Goal: Transaction & Acquisition: Purchase product/service

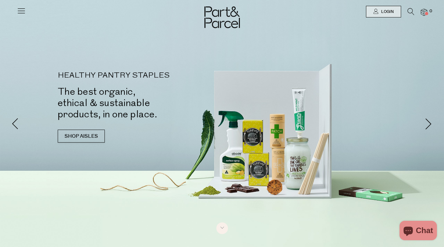
click at [20, 10] on icon at bounding box center [21, 10] width 9 height 9
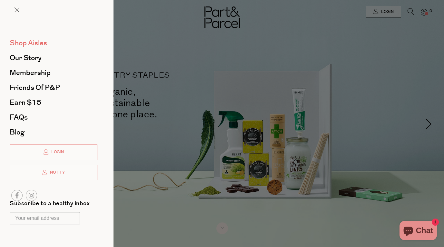
click at [38, 45] on span "Shop Aisles" at bounding box center [28, 43] width 37 height 10
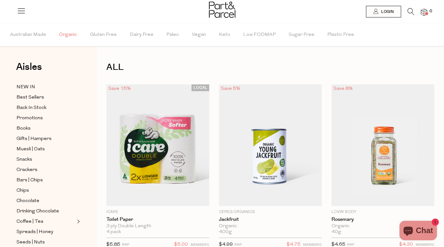
click at [59, 32] on span "Organic" at bounding box center [68, 35] width 18 height 23
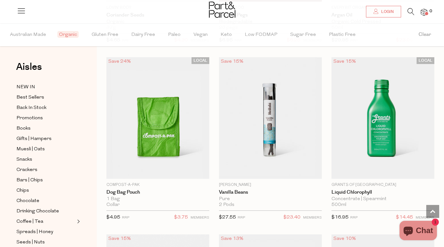
scroll to position [1637, 0]
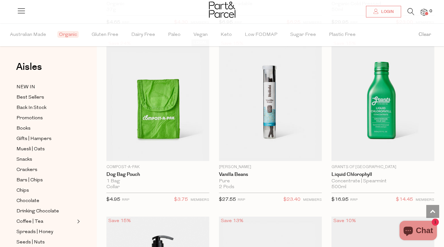
click at [410, 9] on icon at bounding box center [411, 11] width 7 height 7
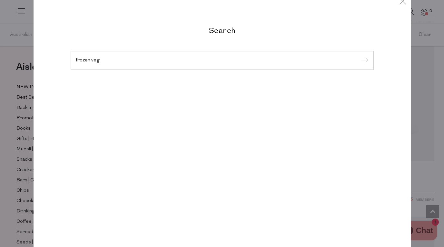
type input "frozen veg"
click at [364, 66] on input "submit" at bounding box center [364, 61] width 10 height 10
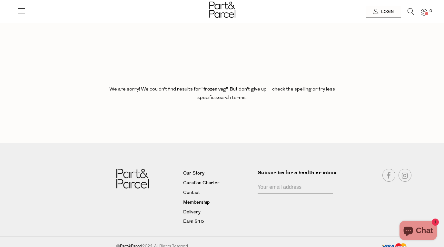
click at [20, 8] on icon at bounding box center [21, 10] width 9 height 9
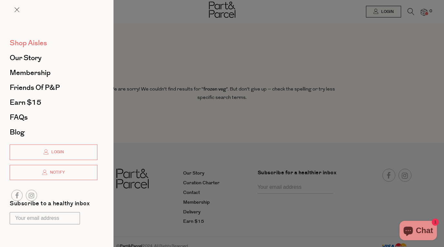
click at [29, 39] on span "Shop Aisles" at bounding box center [28, 43] width 37 height 10
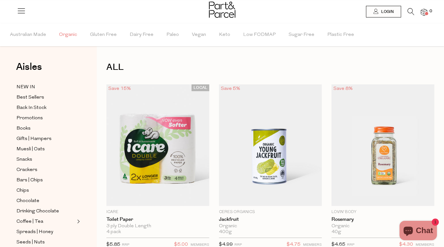
click at [68, 33] on span "Organic" at bounding box center [68, 35] width 18 height 23
click at [409, 10] on icon at bounding box center [411, 11] width 7 height 7
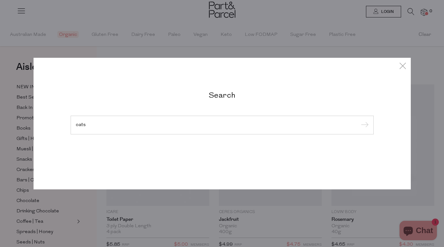
type input "oats"
click at [364, 130] on input "submit" at bounding box center [364, 125] width 10 height 10
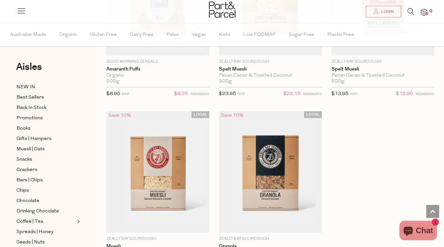
scroll to position [2814, 0]
